Goal: Find contact information: Find contact information

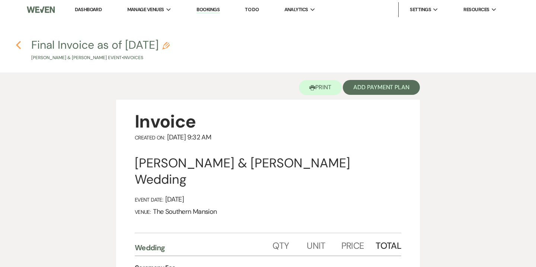
click at [18, 47] on use "button" at bounding box center [18, 45] width 5 height 8
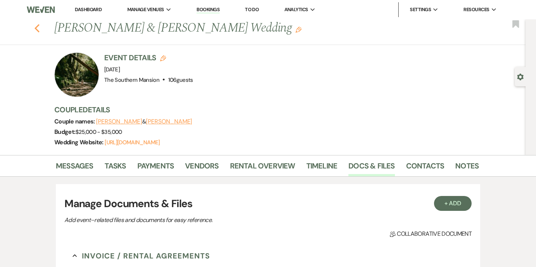
click at [37, 30] on use "button" at bounding box center [37, 28] width 5 height 8
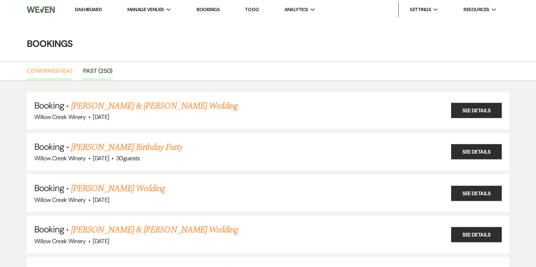
click at [51, 71] on link "Confirmed (64)" at bounding box center [49, 73] width 45 height 14
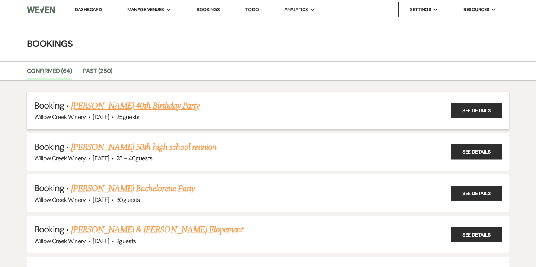
click at [121, 104] on link "[PERSON_NAME] 40th Birthday Party" at bounding box center [135, 105] width 128 height 13
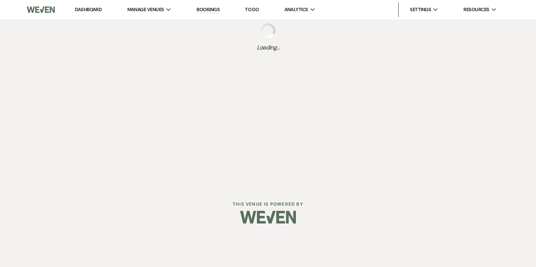
select select "14"
select select "4"
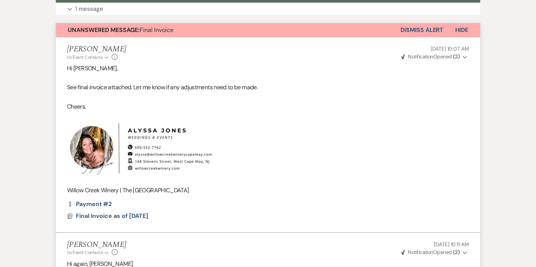
scroll to position [211, 0]
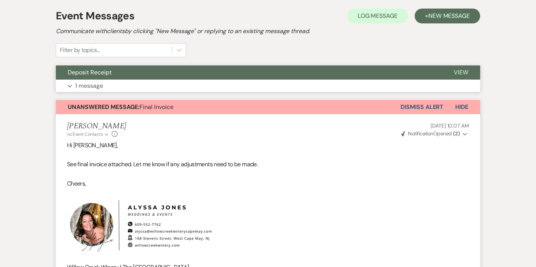
click at [107, 84] on button "Expand 1 message" at bounding box center [268, 86] width 424 height 13
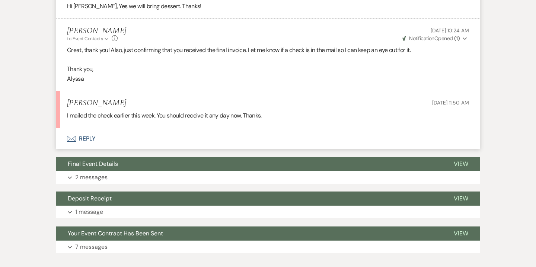
scroll to position [843, 0]
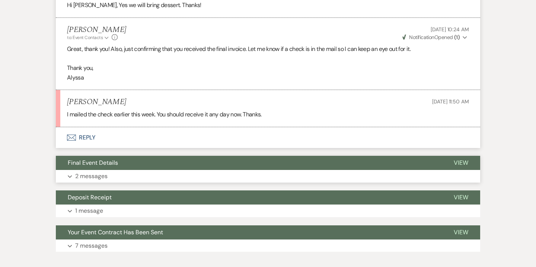
click at [119, 172] on button "Expand 2 messages" at bounding box center [268, 176] width 424 height 13
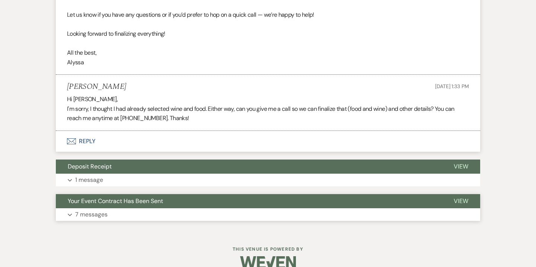
scroll to position [1127, 0]
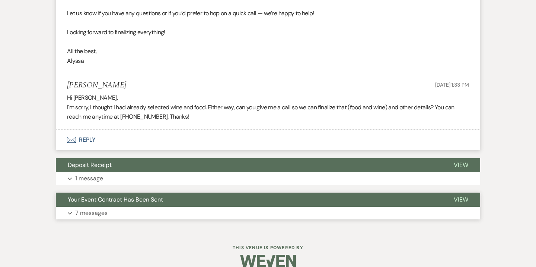
click at [125, 212] on button "Expand 7 messages" at bounding box center [268, 213] width 424 height 13
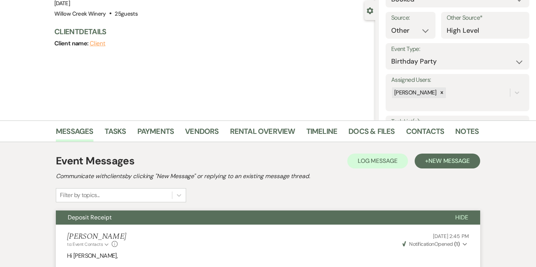
scroll to position [0, 0]
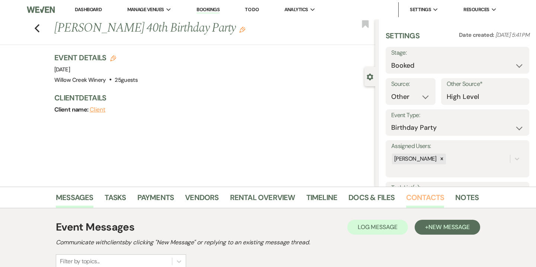
click at [412, 201] on link "Contacts" at bounding box center [425, 200] width 38 height 16
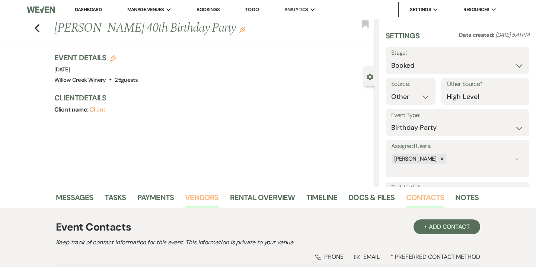
scroll to position [96, 0]
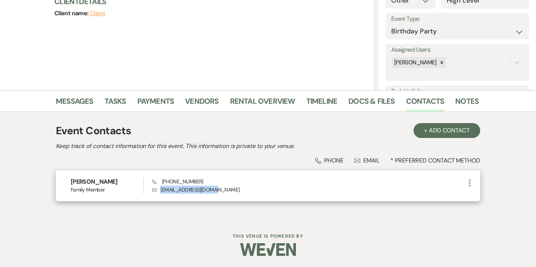
drag, startPoint x: 160, startPoint y: 189, endPoint x: 238, endPoint y: 188, distance: 78.1
click at [238, 188] on p "Envelope [EMAIL_ADDRESS][DOMAIN_NAME]" at bounding box center [308, 190] width 313 height 8
copy p "[EMAIL_ADDRESS][DOMAIN_NAME]"
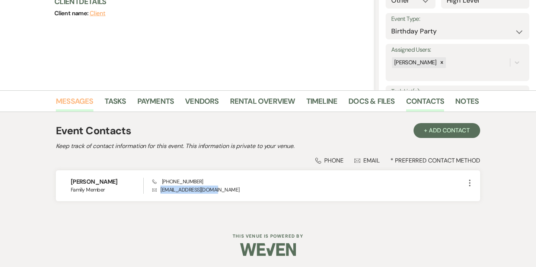
click at [77, 99] on link "Messages" at bounding box center [75, 103] width 38 height 16
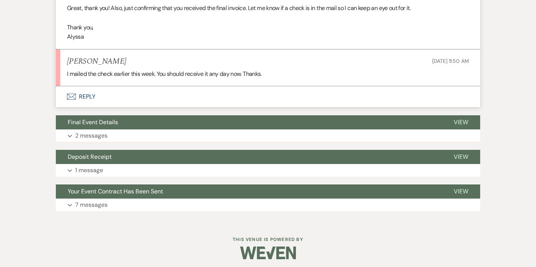
scroll to position [676, 0]
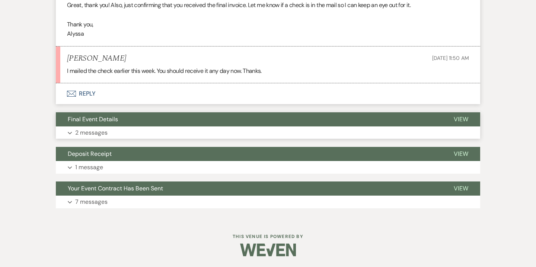
click at [160, 132] on button "Expand 2 messages" at bounding box center [268, 133] width 424 height 13
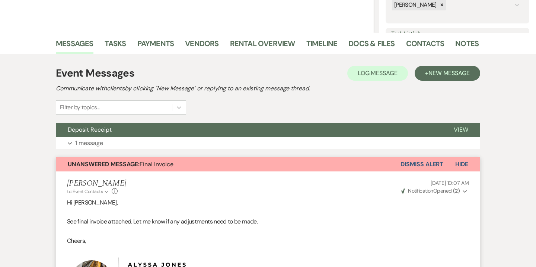
scroll to position [0, 0]
